Goal: Find specific page/section: Find specific page/section

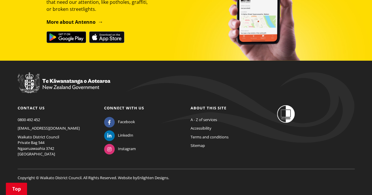
scroll to position [751, 0]
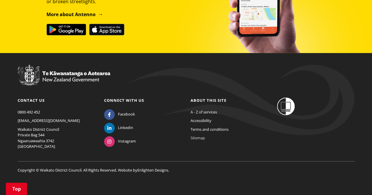
click at [202, 139] on link "Sitemap" at bounding box center [197, 137] width 14 height 5
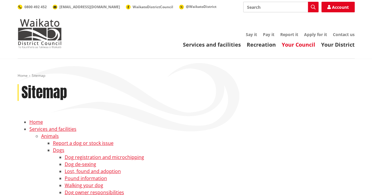
click at [303, 43] on link "Your Council" at bounding box center [299, 44] width 34 height 7
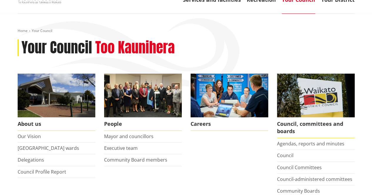
scroll to position [59, 0]
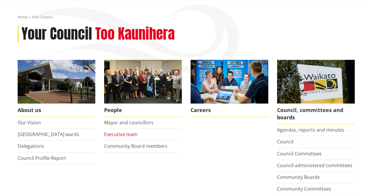
click at [126, 134] on link "Executive team" at bounding box center [121, 134] width 34 height 6
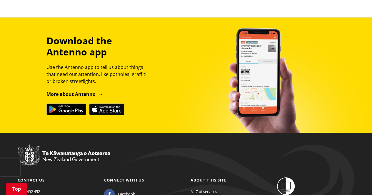
scroll to position [940, 0]
